Goal: Task Accomplishment & Management: Use online tool/utility

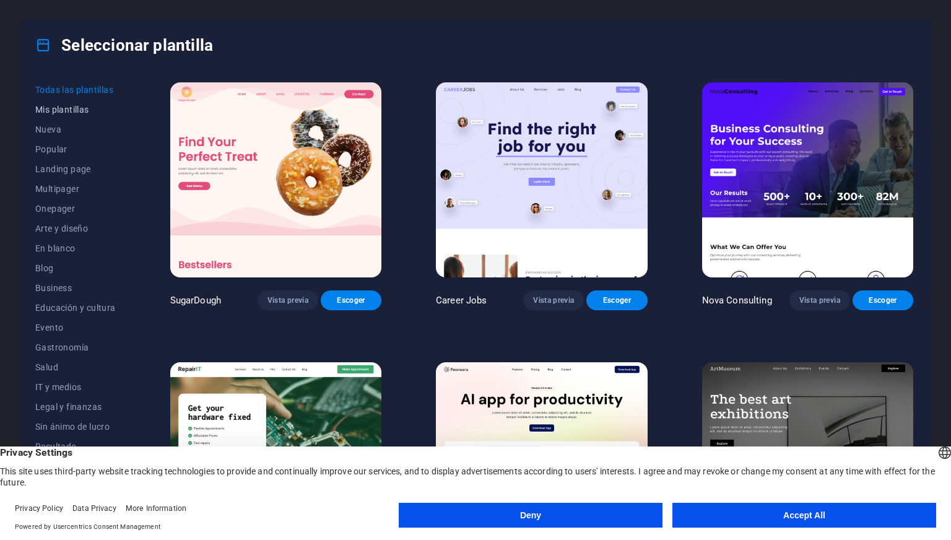
click at [64, 114] on span "Mis plantillas" at bounding box center [75, 110] width 80 height 10
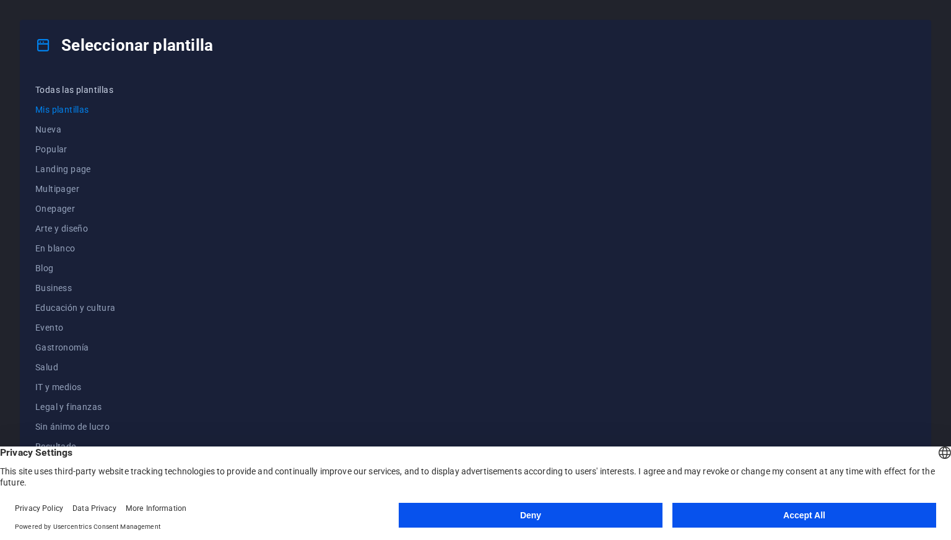
click at [77, 92] on span "Todas las plantillas" at bounding box center [75, 90] width 80 height 10
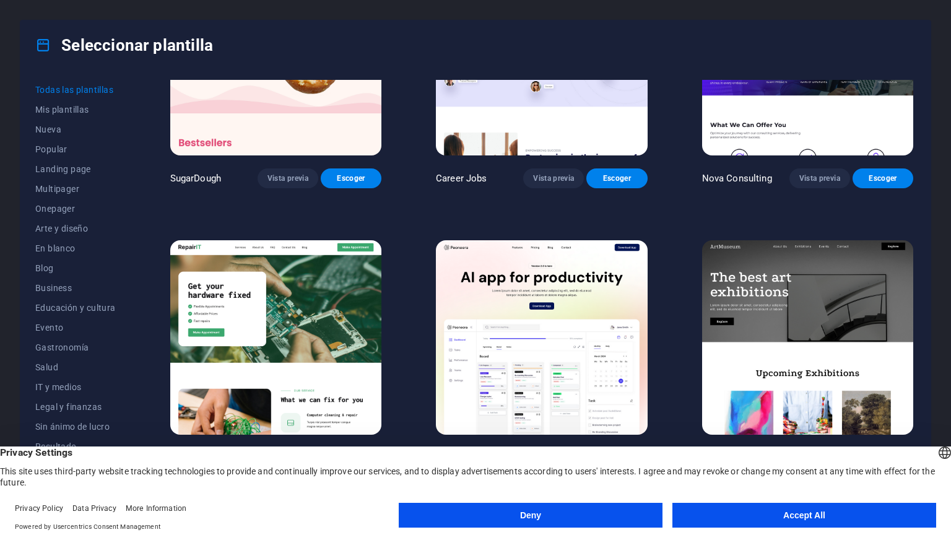
scroll to position [124, 0]
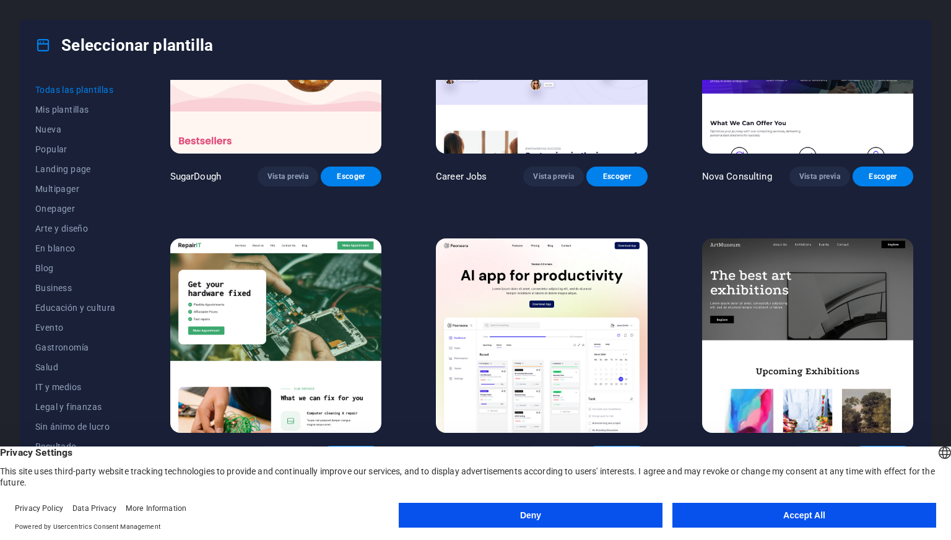
click at [775, 521] on button "Accept All" at bounding box center [804, 515] width 264 height 25
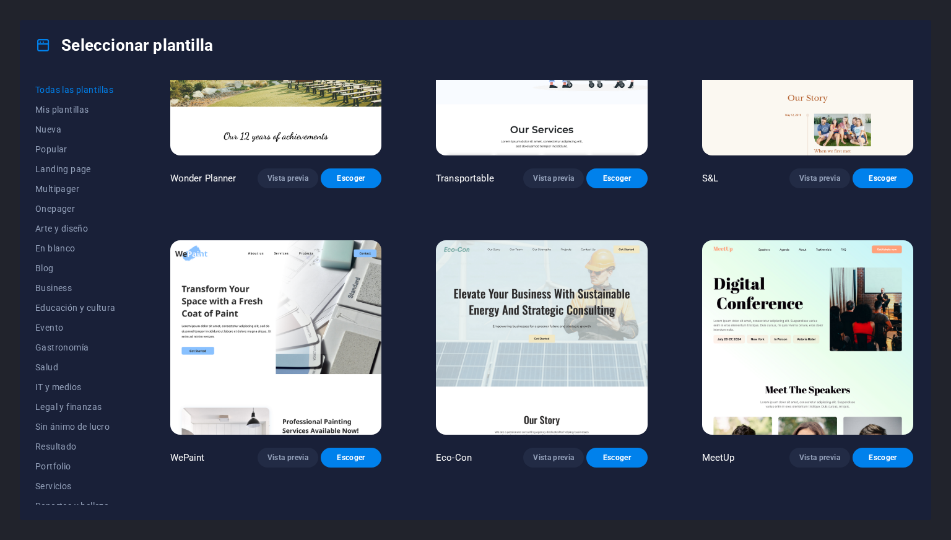
scroll to position [743, 0]
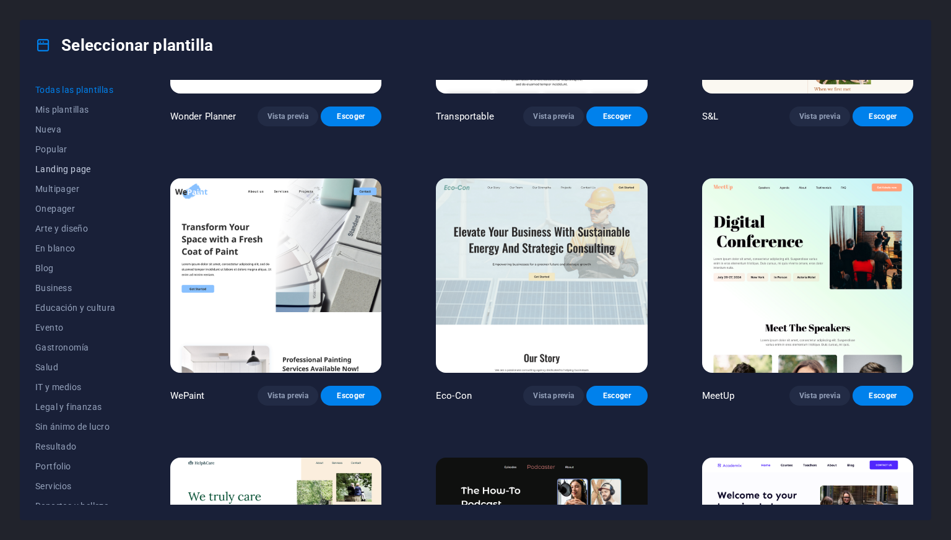
click at [56, 170] on span "Landing page" at bounding box center [75, 169] width 80 height 10
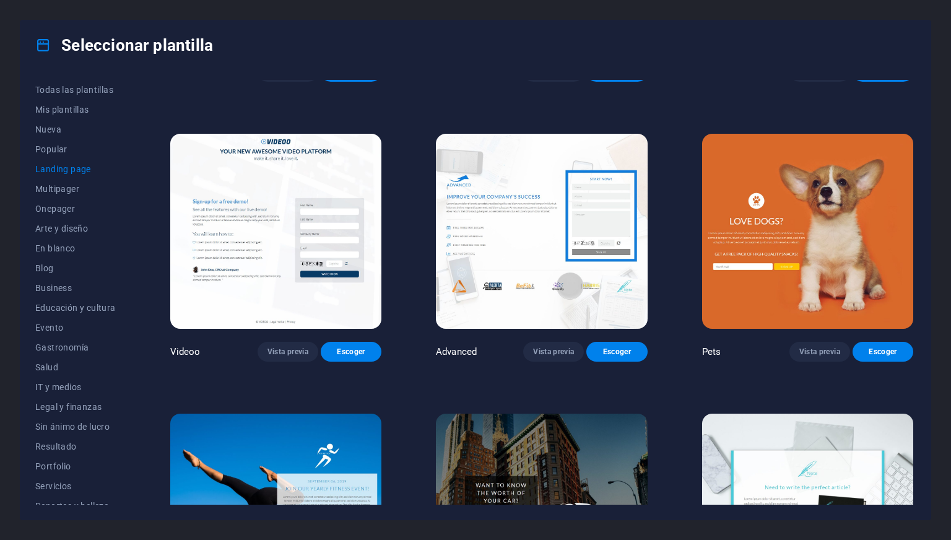
scroll to position [557, 0]
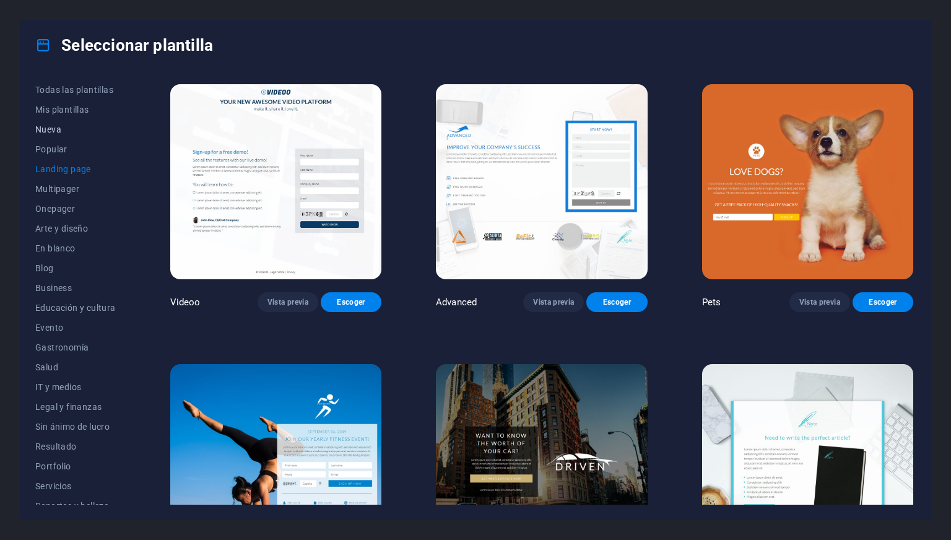
click at [53, 128] on span "Nueva" at bounding box center [75, 129] width 80 height 10
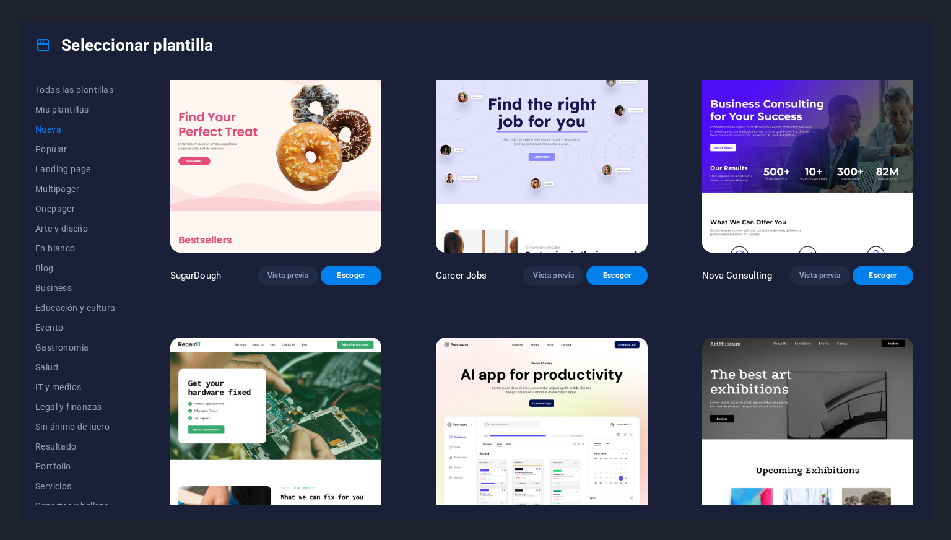
scroll to position [0, 0]
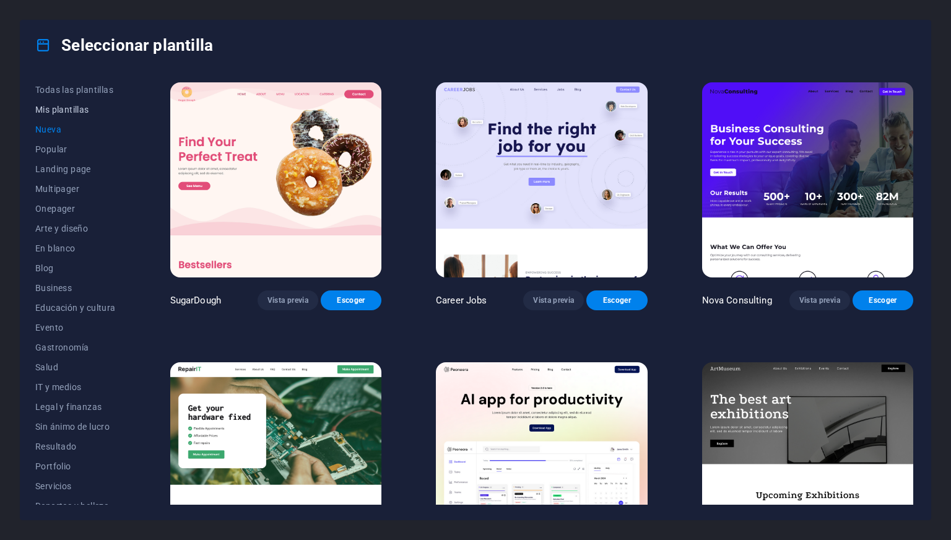
click at [41, 115] on button "Mis plantillas" at bounding box center [75, 110] width 80 height 20
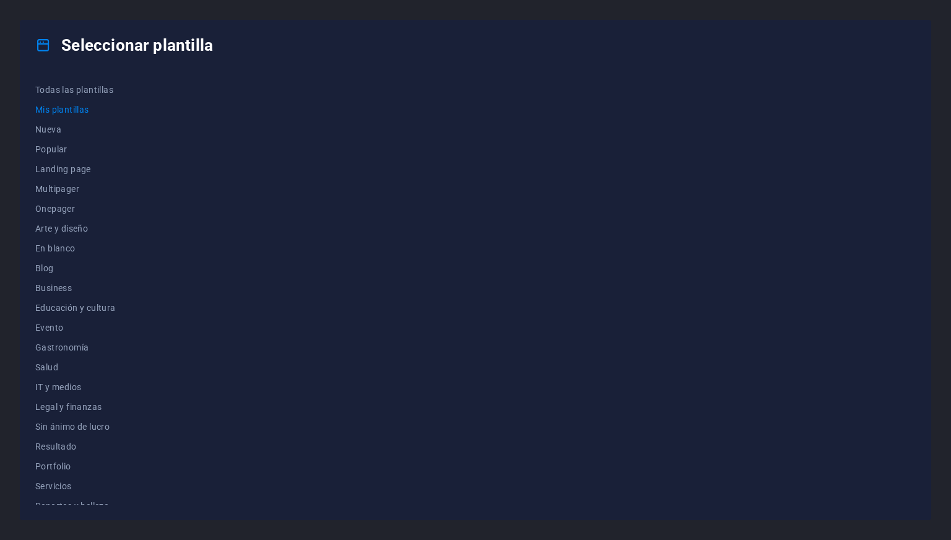
click at [46, 64] on div "Seleccionar plantilla" at bounding box center [475, 45] width 910 height 50
click at [50, 85] on span "Todas las plantillas" at bounding box center [75, 90] width 80 height 10
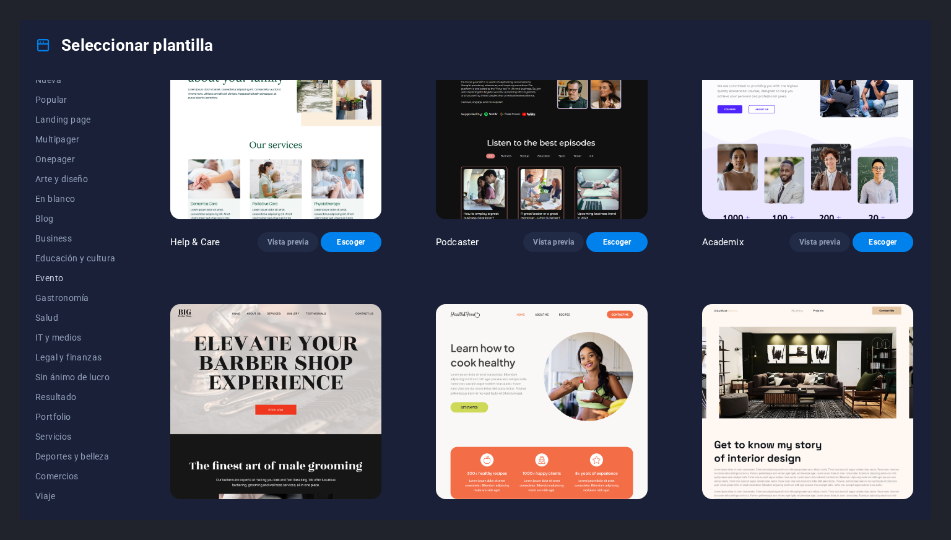
scroll to position [70, 0]
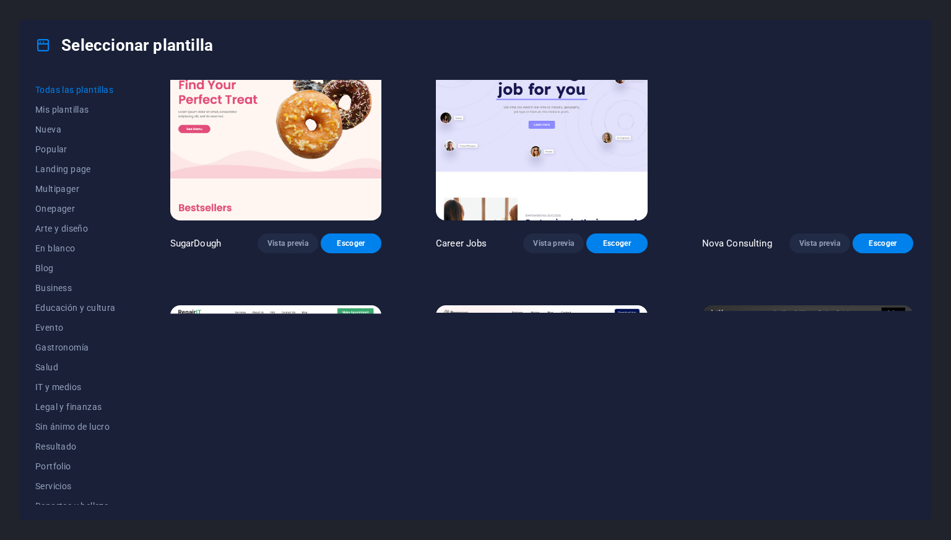
scroll to position [124, 0]
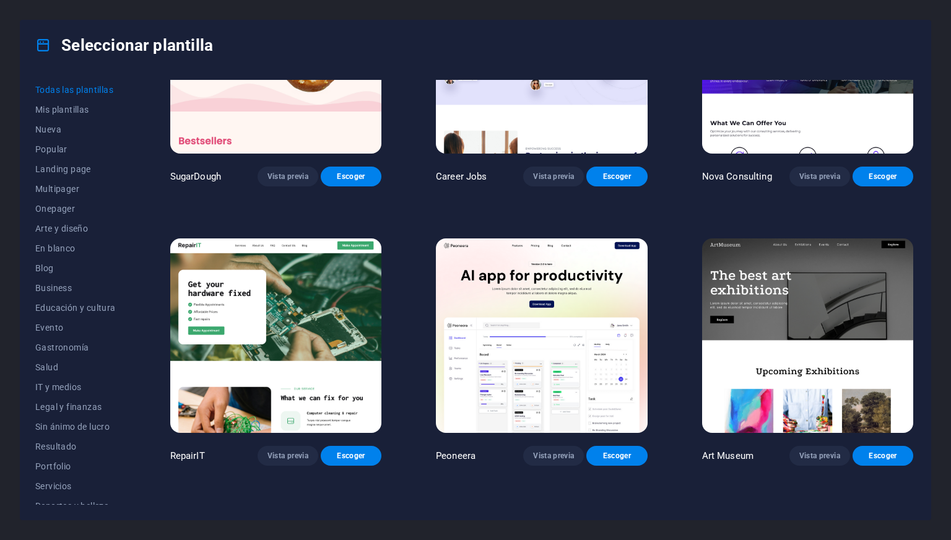
click at [788, 339] on img at bounding box center [807, 335] width 211 height 195
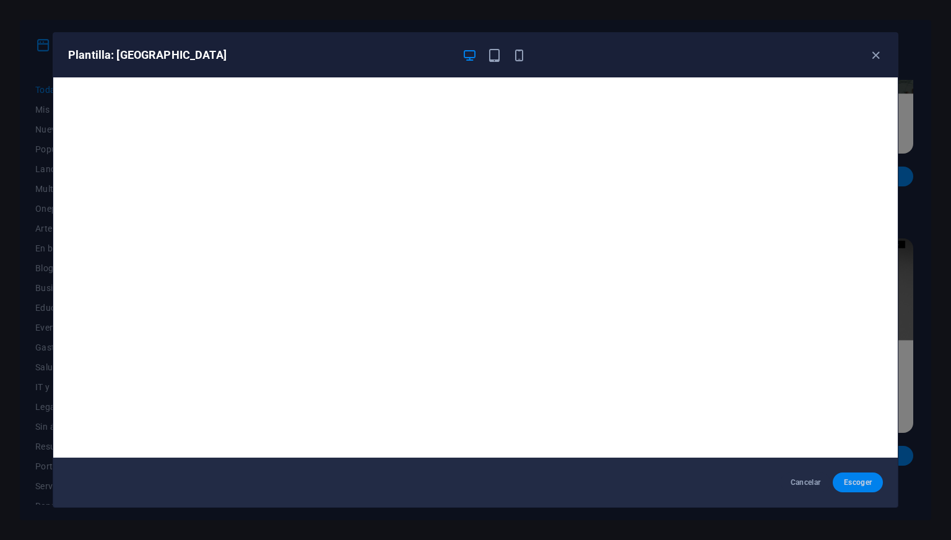
click at [859, 478] on span "Escoger" at bounding box center [858, 482] width 30 height 10
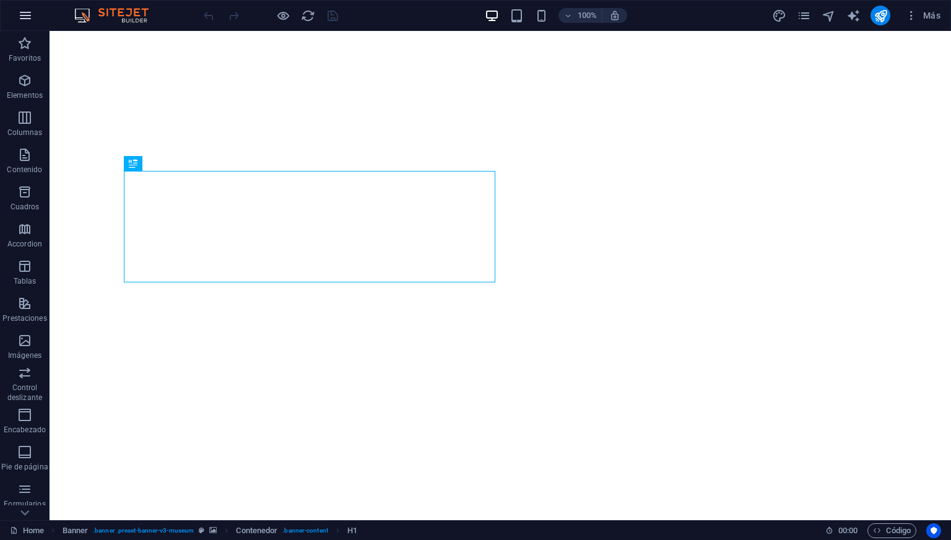
click at [17, 17] on button "button" at bounding box center [26, 16] width 30 height 30
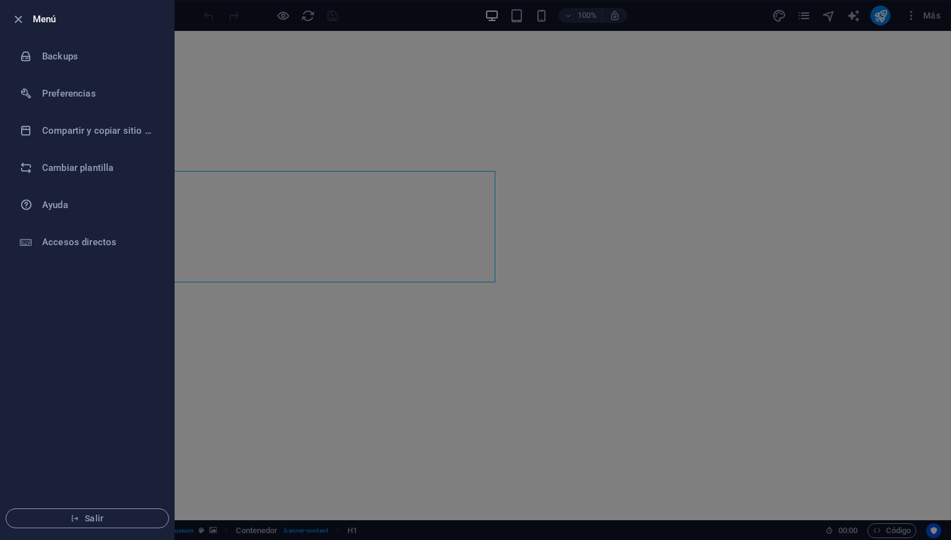
click at [230, 70] on div at bounding box center [475, 270] width 951 height 540
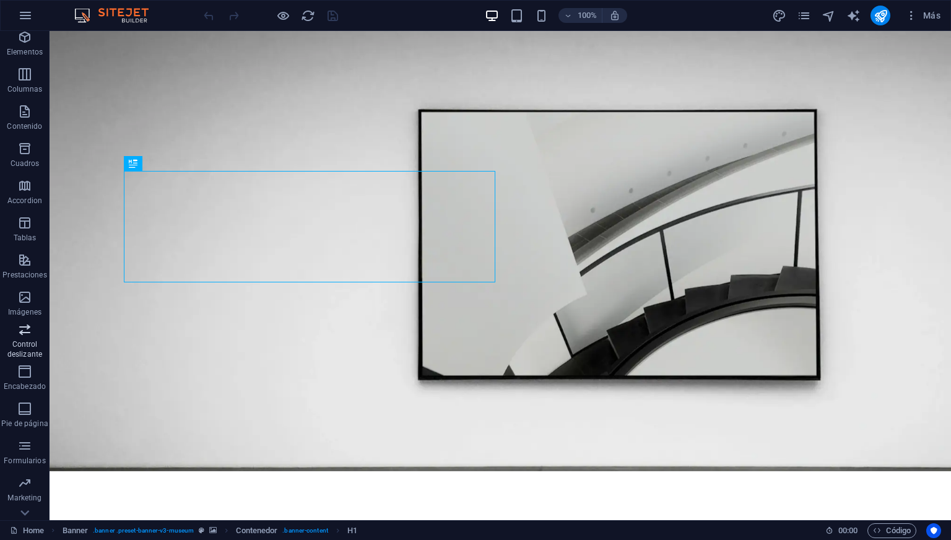
scroll to position [62, 0]
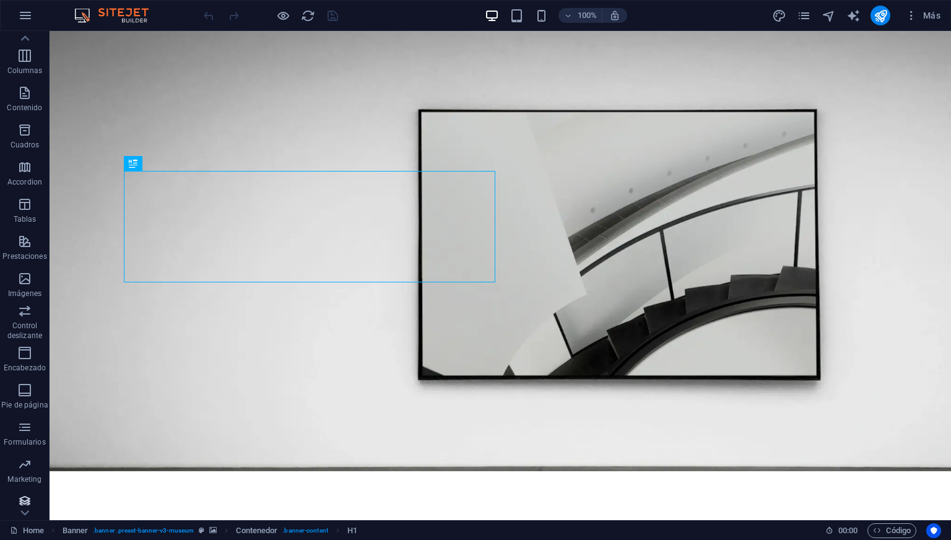
click at [27, 493] on button "Colecciones" at bounding box center [25, 507] width 50 height 37
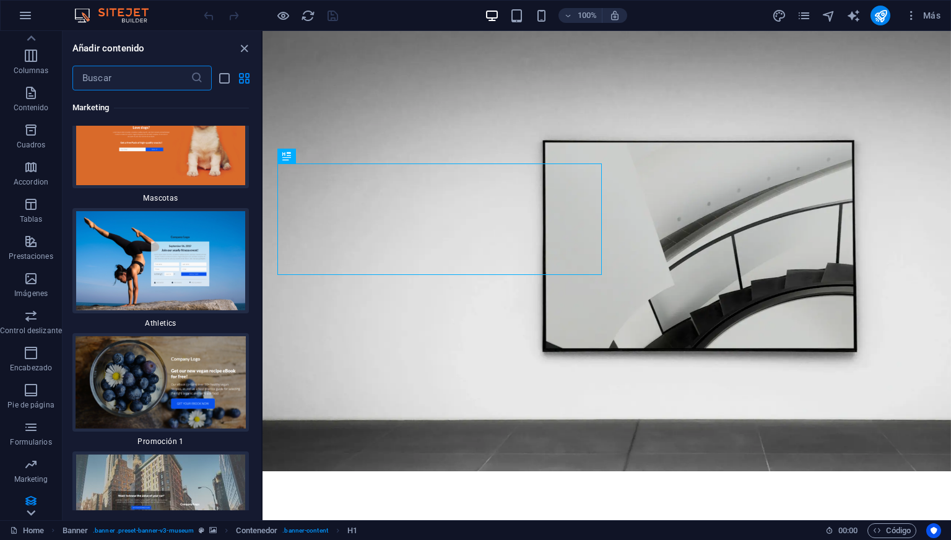
scroll to position [21847, 0]
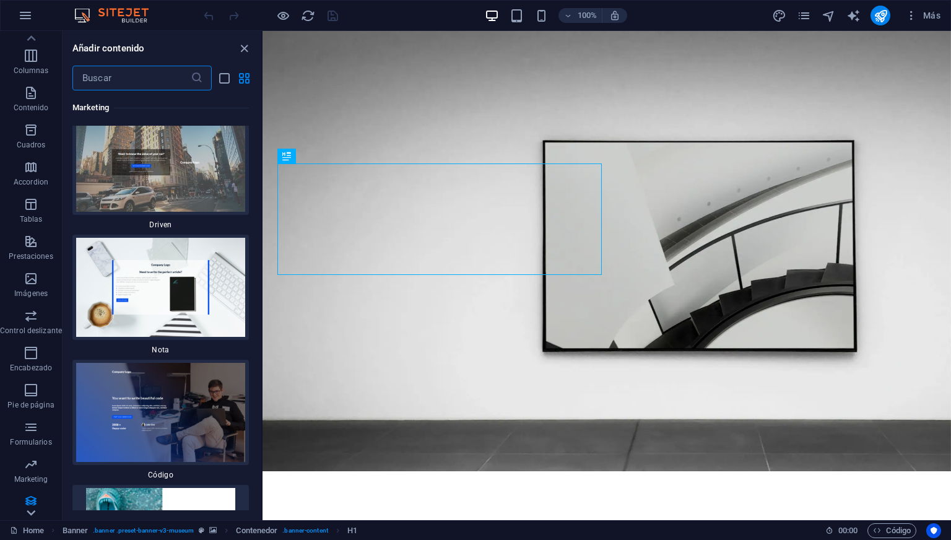
click at [27, 512] on icon at bounding box center [31, 513] width 9 height 6
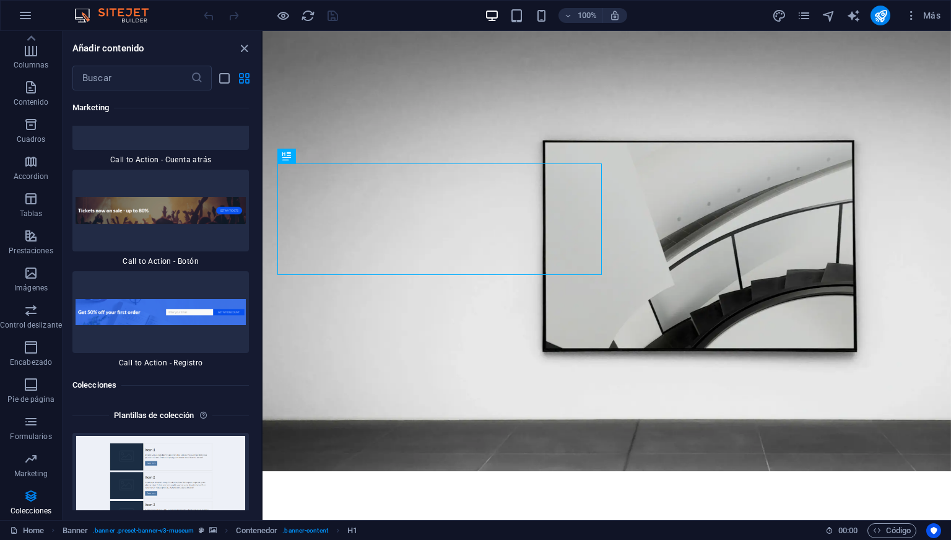
scroll to position [22834, 0]
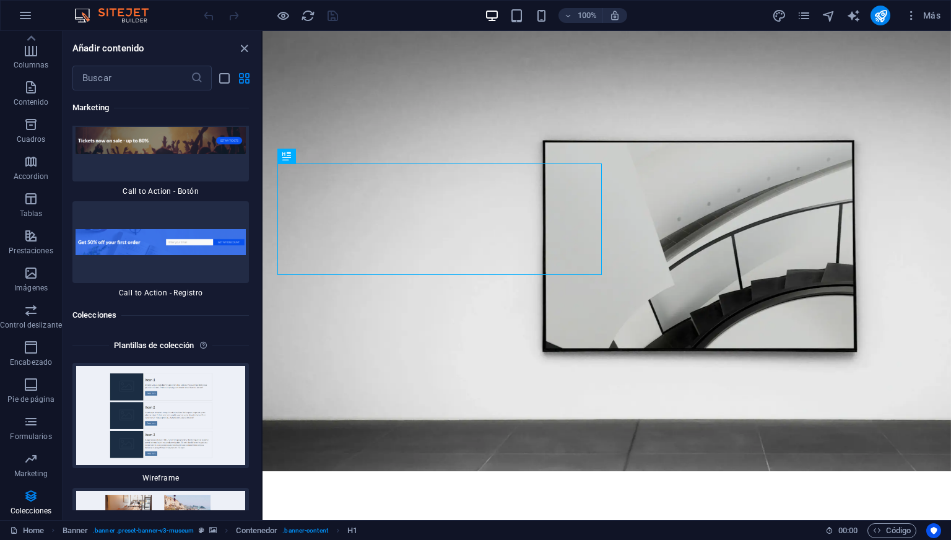
click at [27, 512] on p "Colecciones" at bounding box center [31, 511] width 41 height 10
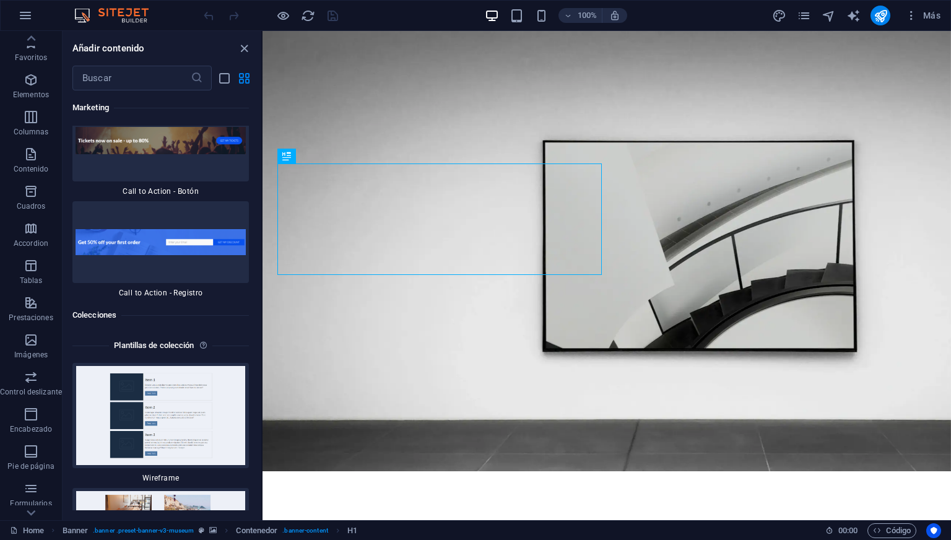
scroll to position [0, 0]
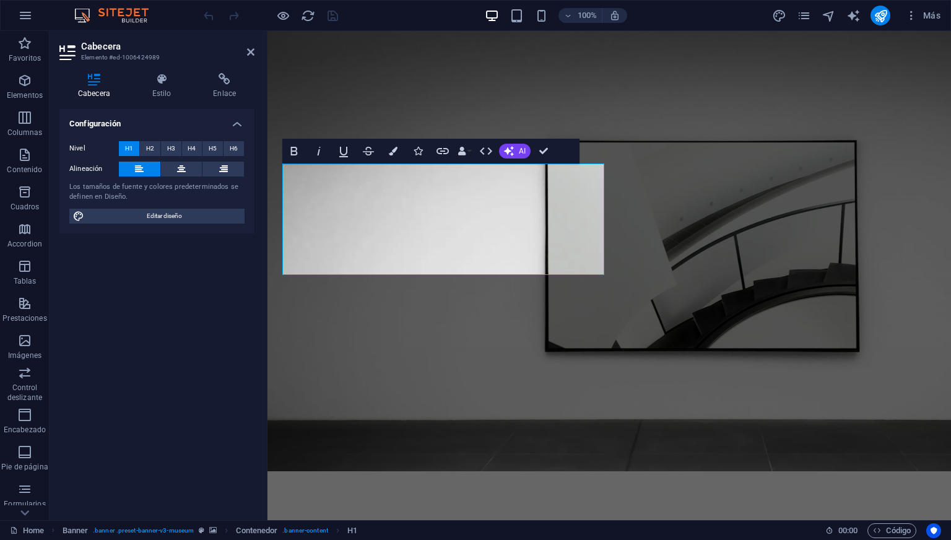
click at [379, 11] on div "100% Más" at bounding box center [573, 16] width 744 height 20
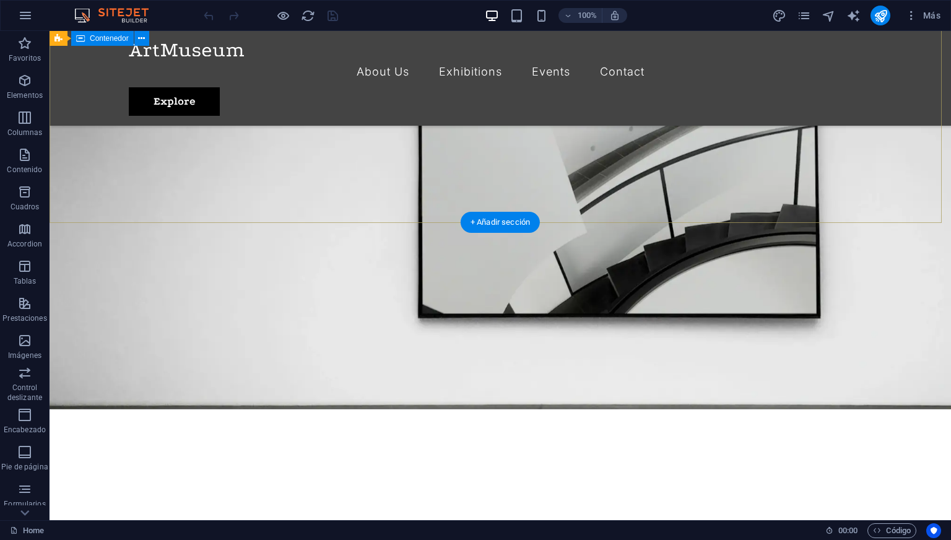
scroll to position [62, 0]
click at [19, 88] on span "Elementos" at bounding box center [25, 88] width 50 height 30
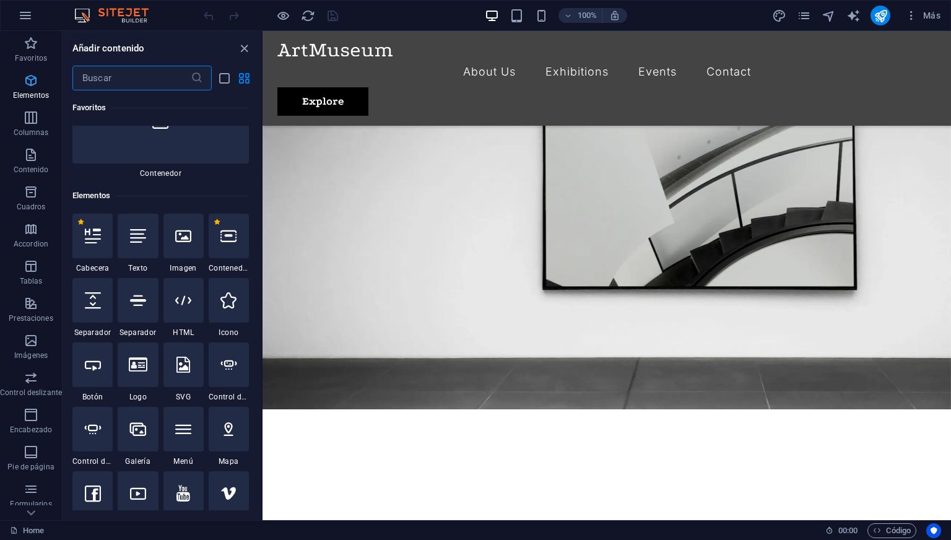
scroll to position [233, 0]
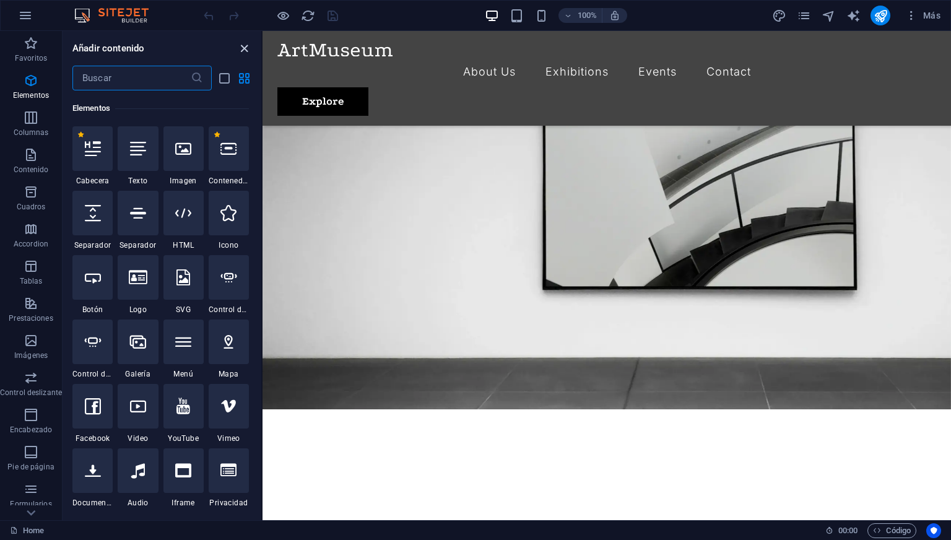
click at [241, 48] on icon "close panel" at bounding box center [244, 48] width 14 height 14
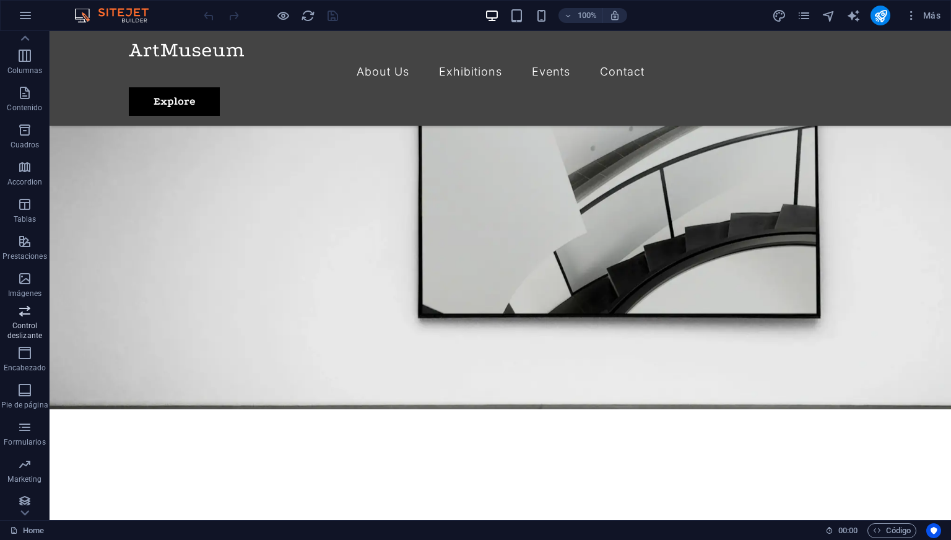
scroll to position [67, 0]
click at [24, 469] on p "Marketing" at bounding box center [24, 474] width 34 height 10
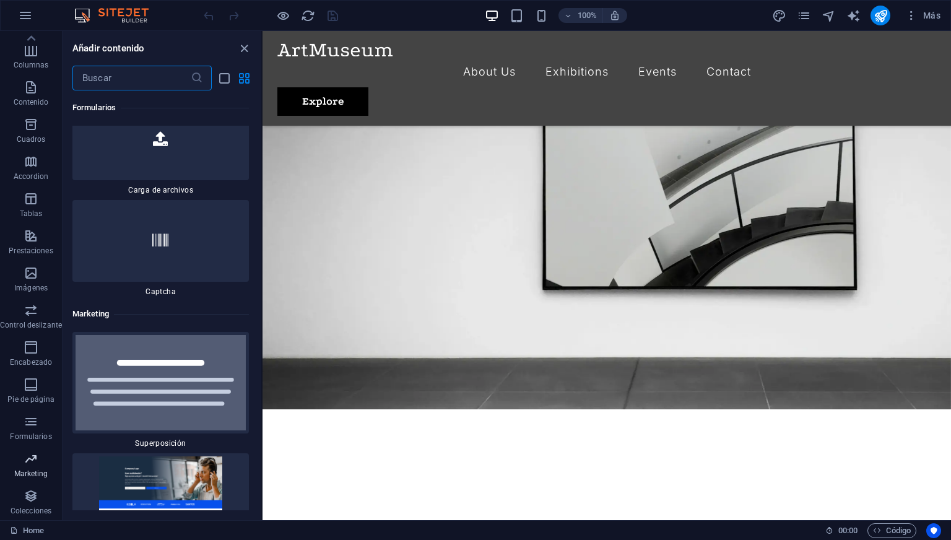
scroll to position [20128, 0]
click at [30, 495] on icon "button" at bounding box center [31, 496] width 15 height 15
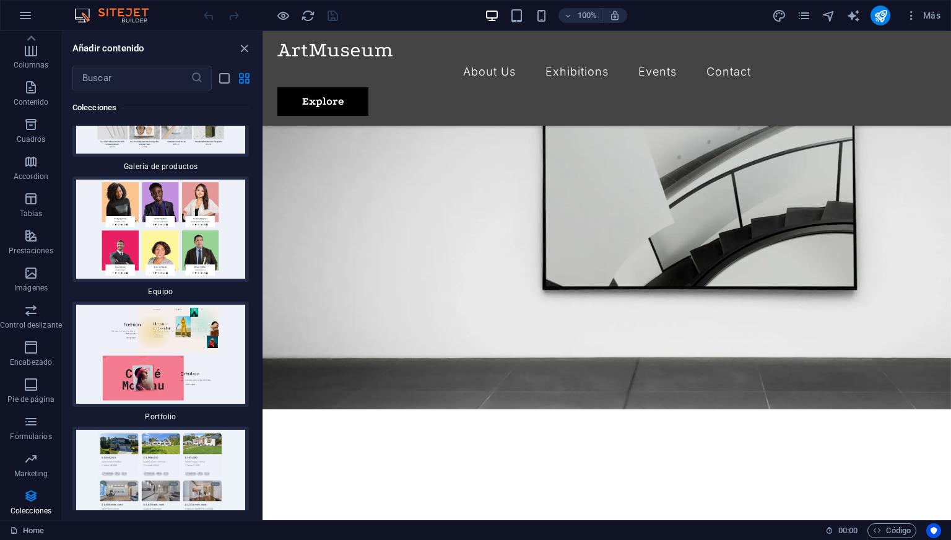
scroll to position [23515, 0]
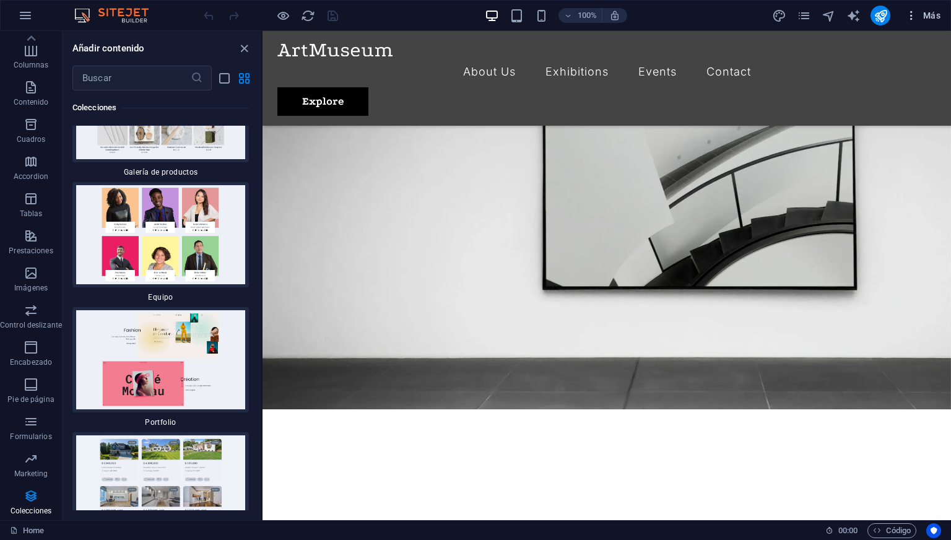
click at [919, 19] on span "Más" at bounding box center [922, 15] width 35 height 12
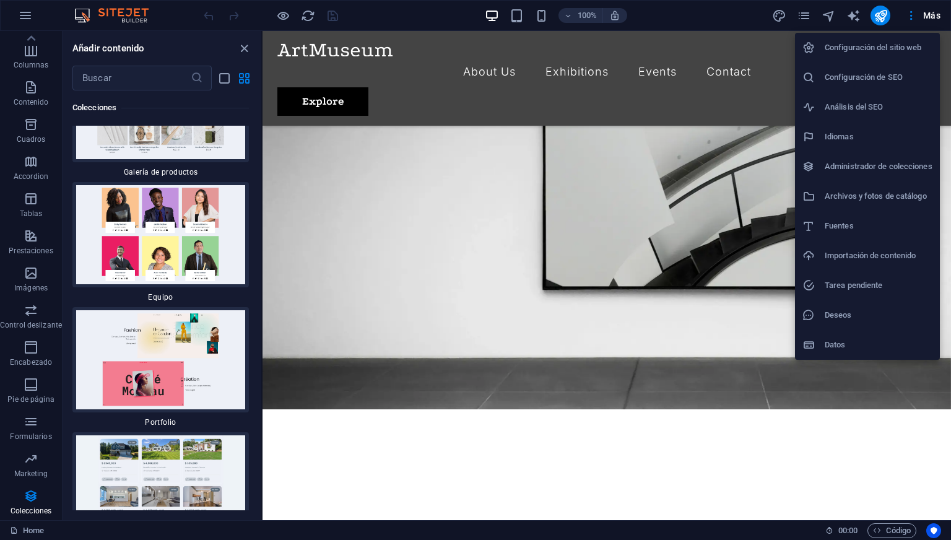
click at [834, 259] on h6 "Importación de contenido" at bounding box center [879, 255] width 108 height 15
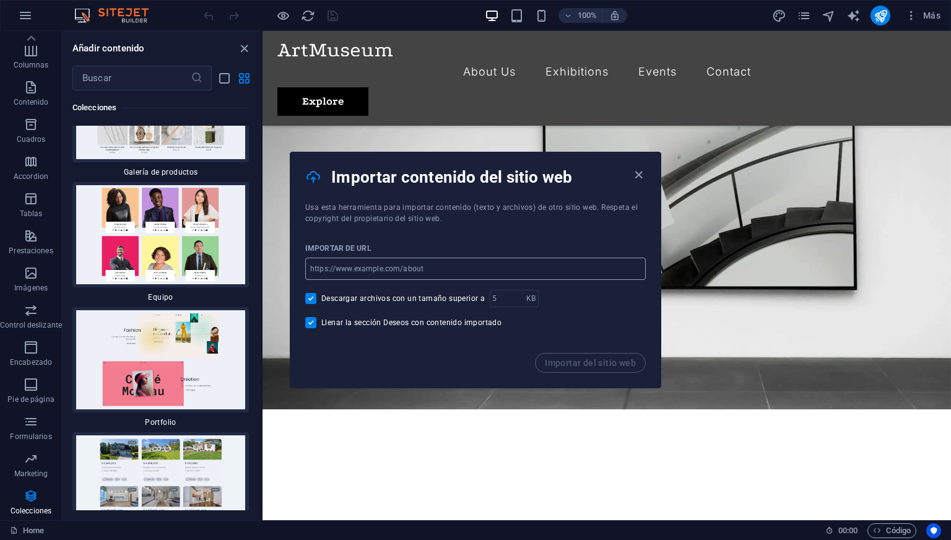
click at [498, 269] on input "url" at bounding box center [475, 269] width 341 height 22
click at [643, 172] on icon "button" at bounding box center [639, 175] width 14 height 14
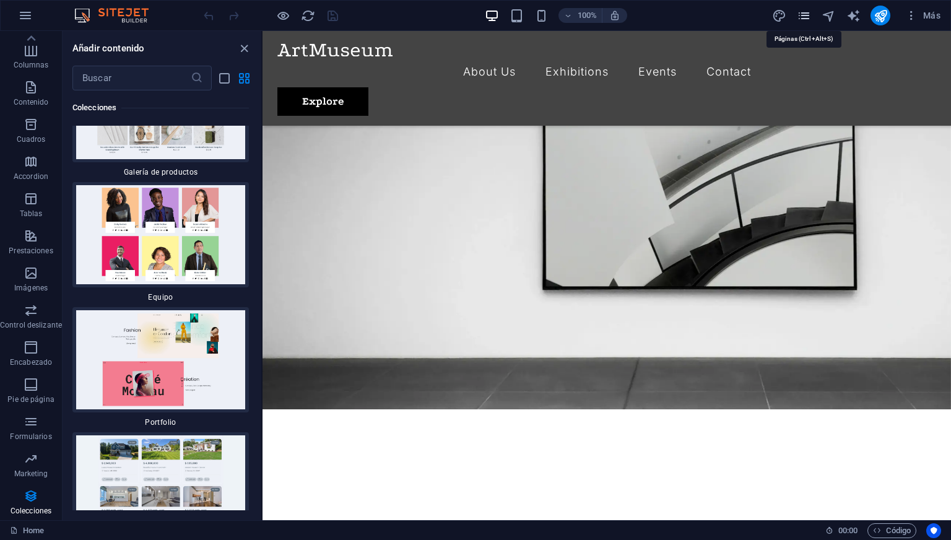
click at [805, 19] on icon "pages" at bounding box center [804, 16] width 14 height 14
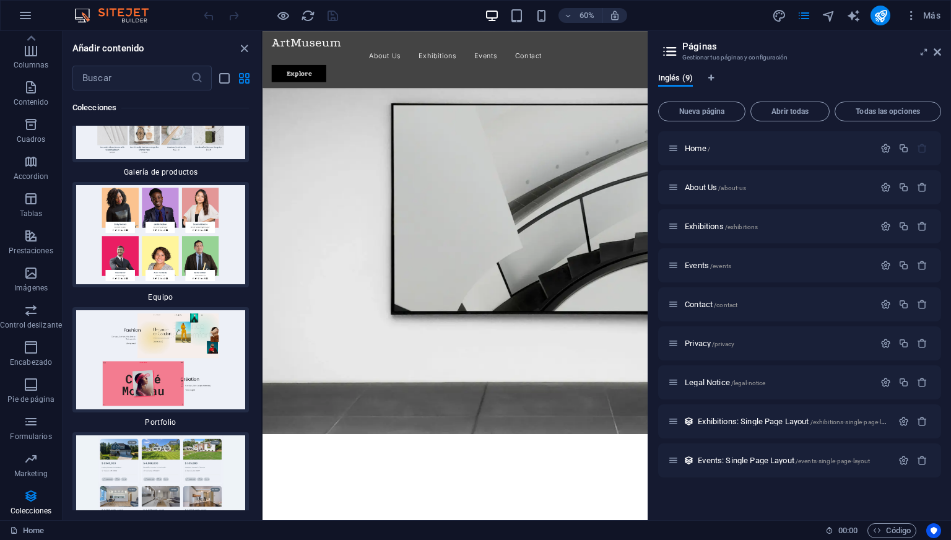
click at [111, 20] on img at bounding box center [117, 15] width 93 height 15
click at [115, 17] on img at bounding box center [117, 15] width 93 height 15
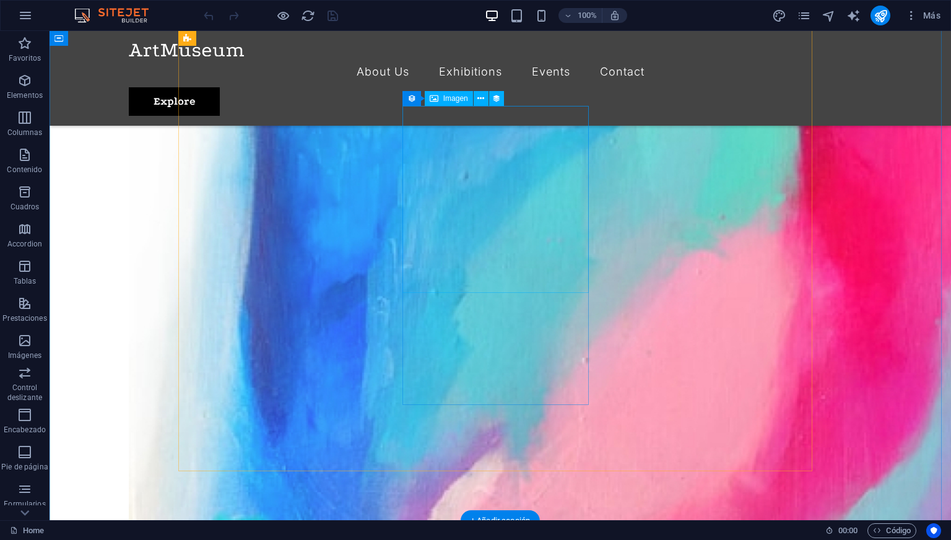
scroll to position [1114, 0]
